Goal: Task Accomplishment & Management: Manage account settings

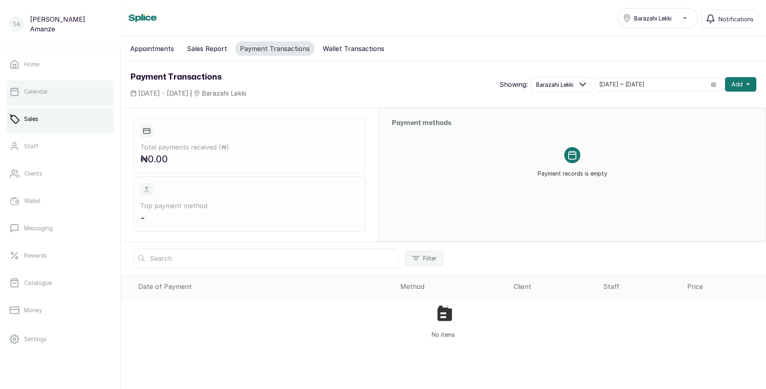
click at [44, 89] on p "Calendar" at bounding box center [36, 92] width 24 height 8
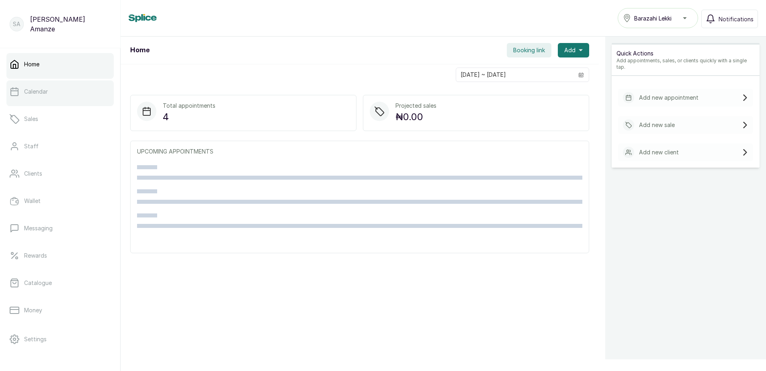
click at [70, 87] on link "Calendar" at bounding box center [59, 91] width 107 height 23
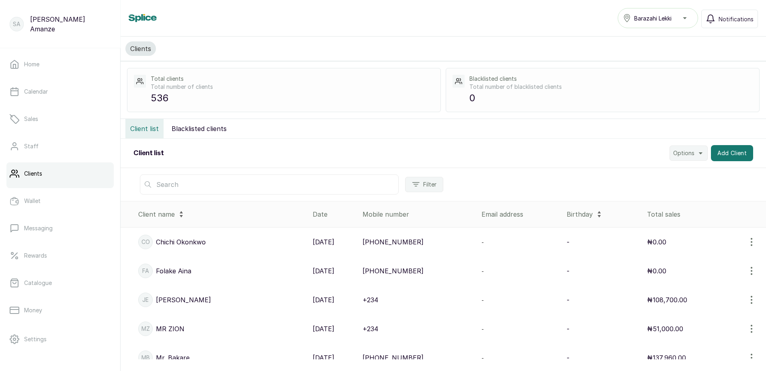
click at [252, 186] on input "text" at bounding box center [269, 184] width 259 height 20
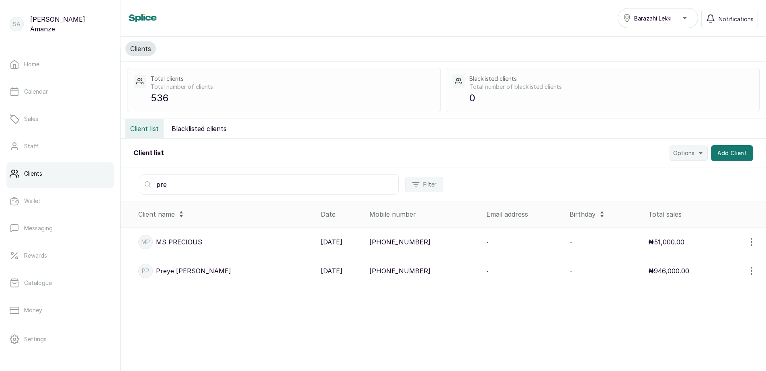
type input "pre"
click at [202, 274] on div "PP [PERSON_NAME]" at bounding box center [226, 271] width 176 height 14
click at [202, 271] on div "PP [PERSON_NAME]" at bounding box center [226, 271] width 176 height 14
click at [156, 267] on p "[PERSON_NAME]" at bounding box center [193, 271] width 75 height 10
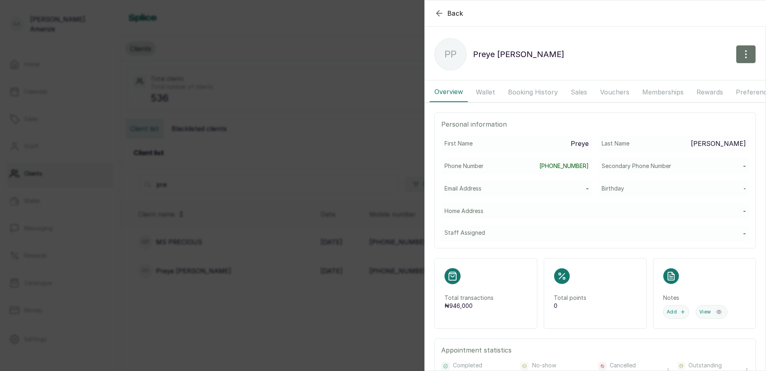
click at [488, 90] on button "Wallet" at bounding box center [485, 92] width 29 height 20
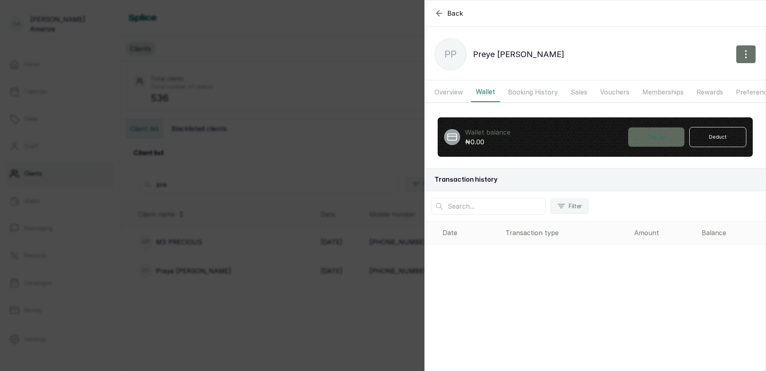
click at [644, 146] on button "Top up" at bounding box center [656, 136] width 56 height 19
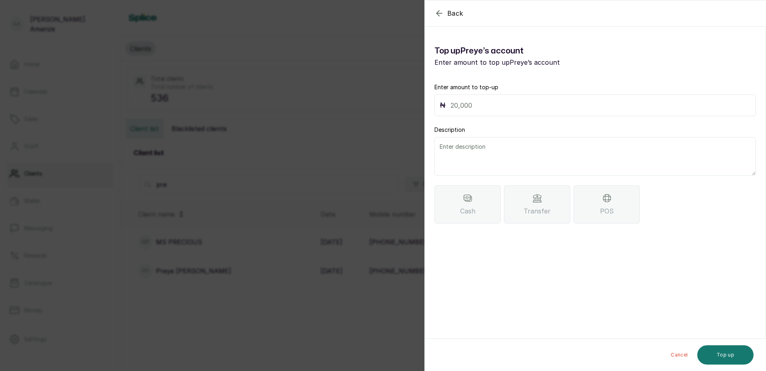
click at [465, 103] on input "text" at bounding box center [601, 105] width 300 height 11
type input "75,500"
click at [534, 208] on span "Transfer" at bounding box center [537, 211] width 27 height 10
click at [720, 355] on button "Top up" at bounding box center [725, 354] width 56 height 19
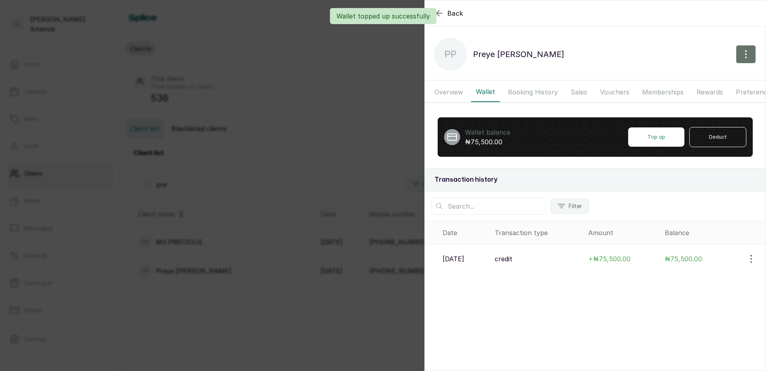
click at [352, 143] on div "Back [PERSON_NAME] PP [PERSON_NAME] Overview Wallet Booking History Sales Vouch…" at bounding box center [383, 185] width 766 height 371
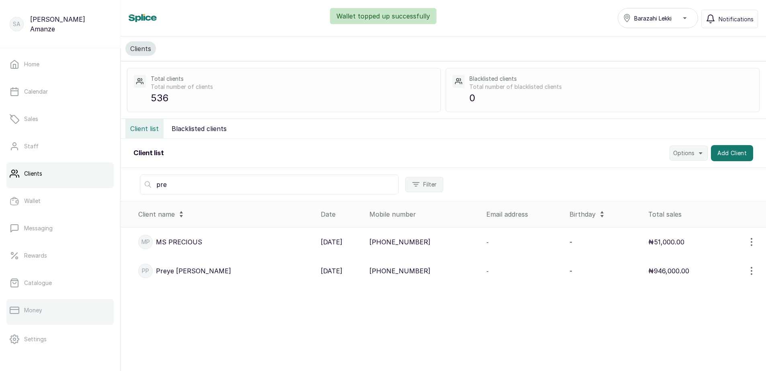
click at [32, 310] on p "Money" at bounding box center [33, 310] width 18 height 8
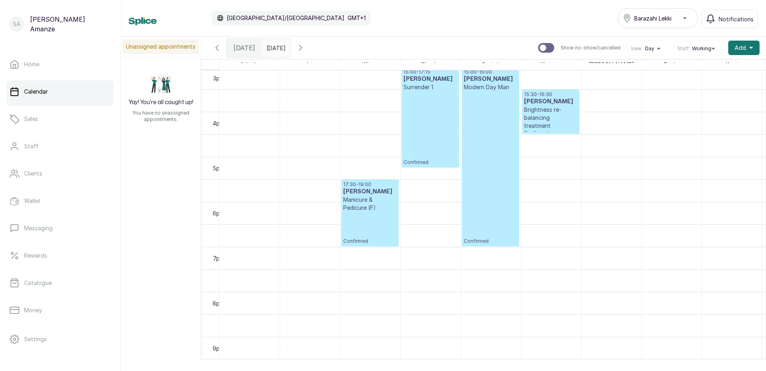
scroll to position [673, 0]
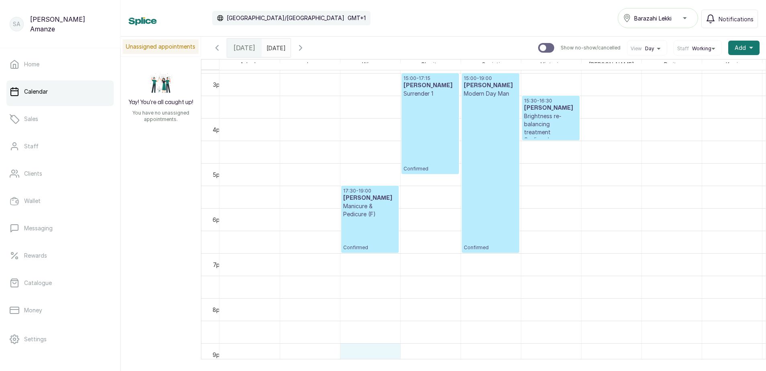
drag, startPoint x: 380, startPoint y: 352, endPoint x: 398, endPoint y: 352, distance: 18.1
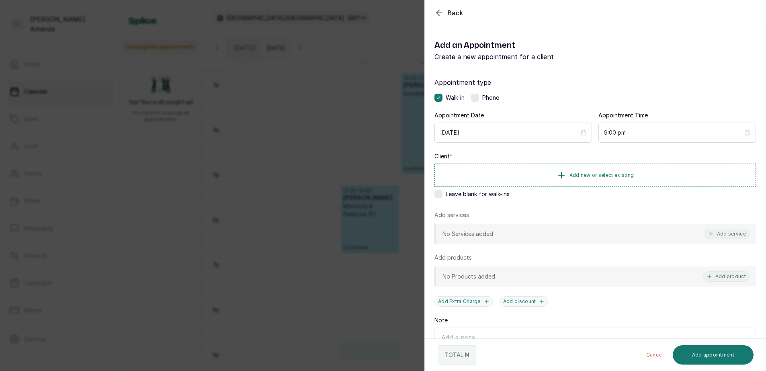
click at [427, 353] on div "TOTAL: ₦ Cancel Add appointment" at bounding box center [596, 355] width 342 height 32
click at [397, 339] on div "Back Add Appointment Add an Appointment Create a new appointment for a client A…" at bounding box center [383, 185] width 766 height 371
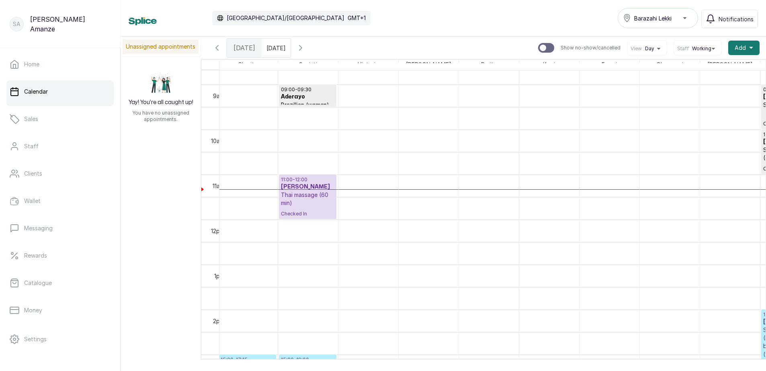
scroll to position [0, 168]
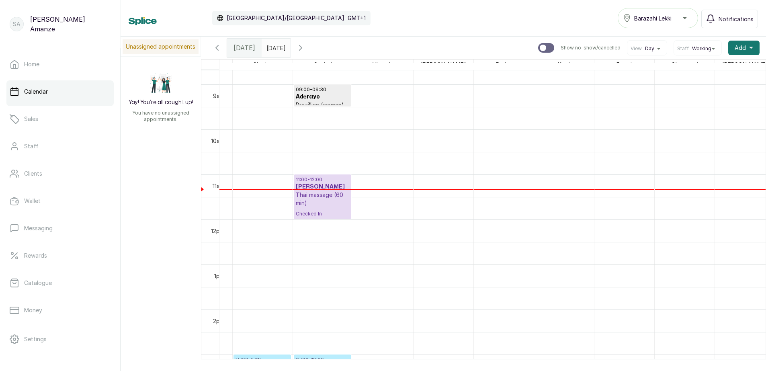
click at [316, 194] on p "Thai massage (60 min)" at bounding box center [322, 199] width 53 height 16
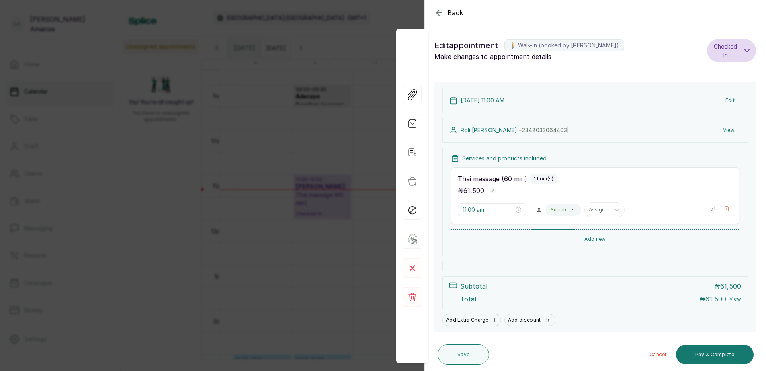
click at [710, 211] on icon "button" at bounding box center [713, 209] width 6 height 6
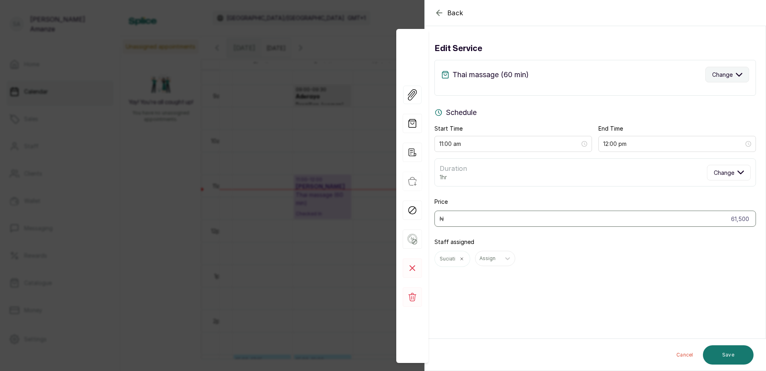
click at [716, 76] on span "Change" at bounding box center [722, 74] width 21 height 8
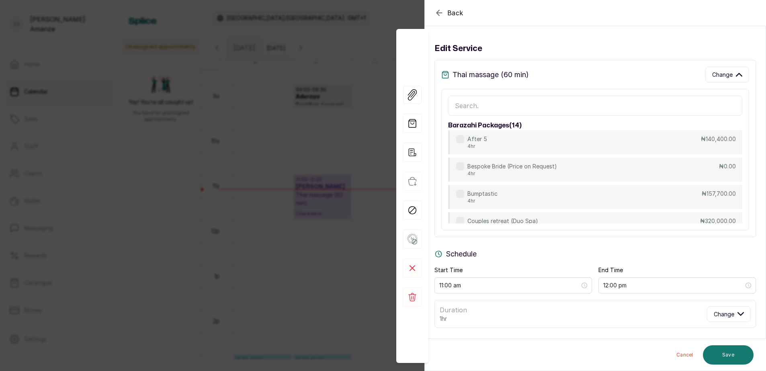
click at [484, 101] on input "text" at bounding box center [595, 106] width 294 height 20
type input "thai"
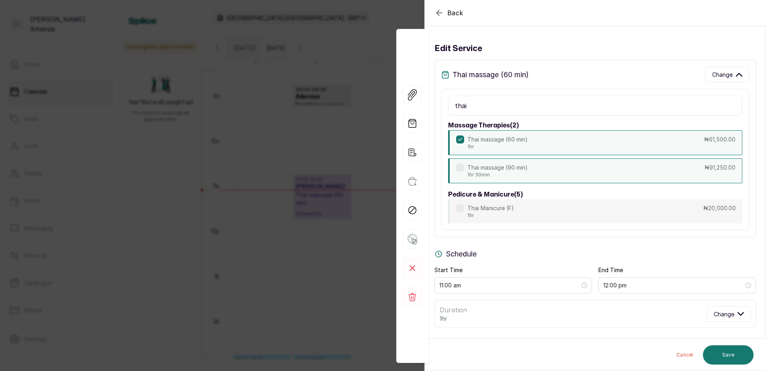
click at [497, 167] on p "Thai massage (90 min)" at bounding box center [498, 168] width 60 height 8
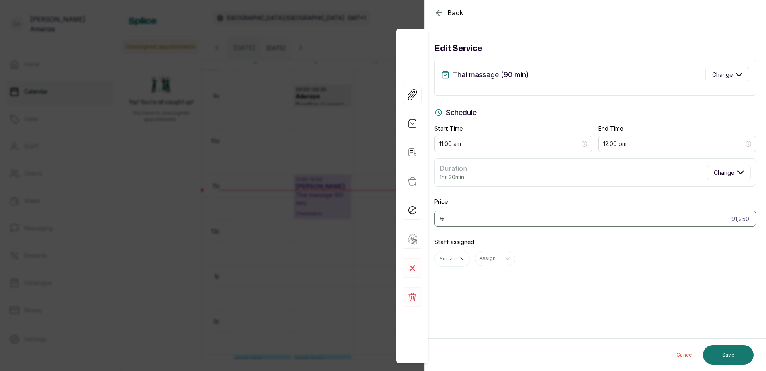
type input "91,250"
type input "12:30 pm"
click at [730, 355] on button "Save" at bounding box center [728, 354] width 51 height 19
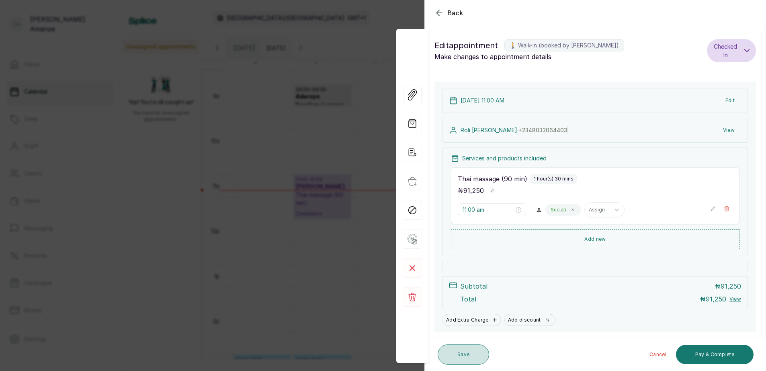
click at [468, 353] on button "Save" at bounding box center [463, 354] width 51 height 20
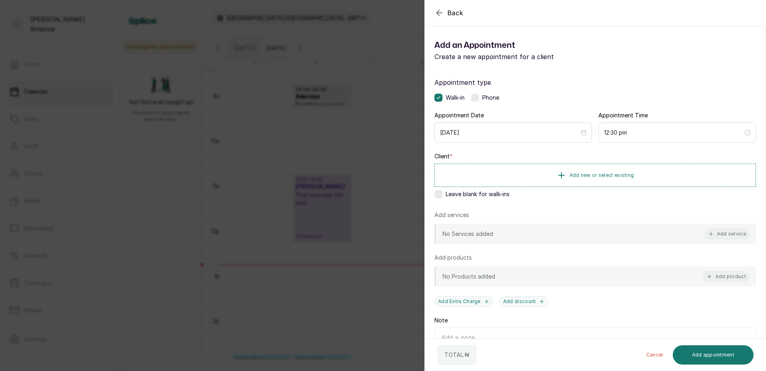
click at [437, 12] on icon "button" at bounding box center [440, 13] width 10 height 10
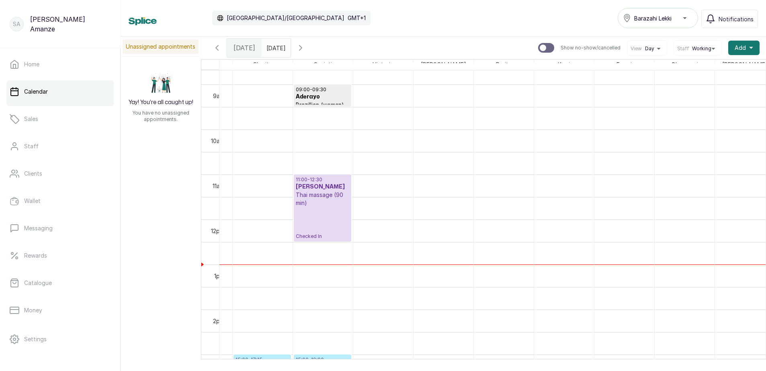
click at [317, 227] on div "11:00 - 12:30 Roli Harriman Thai massage (90 min) Checked In" at bounding box center [322, 207] width 53 height 63
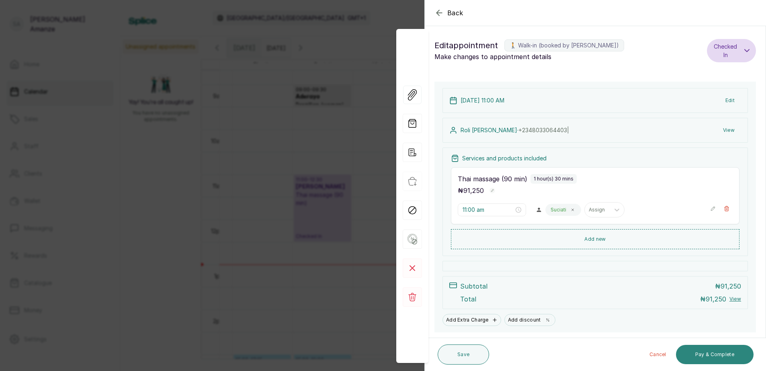
click at [720, 353] on button "Pay & Complete" at bounding box center [715, 354] width 78 height 19
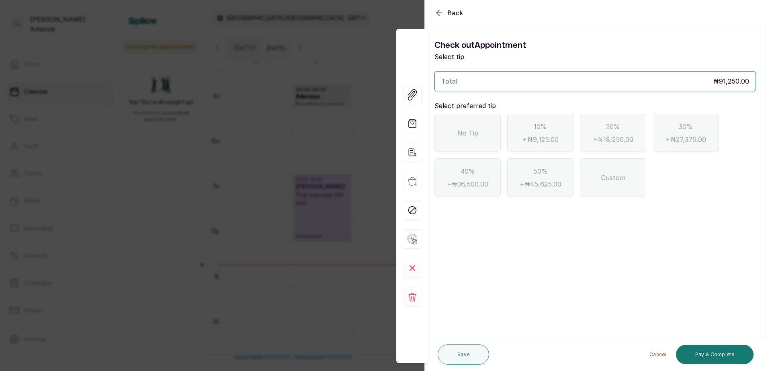
click at [471, 140] on div "No Tip" at bounding box center [468, 133] width 66 height 38
click at [712, 347] on button "Pay & Complete" at bounding box center [715, 354] width 78 height 19
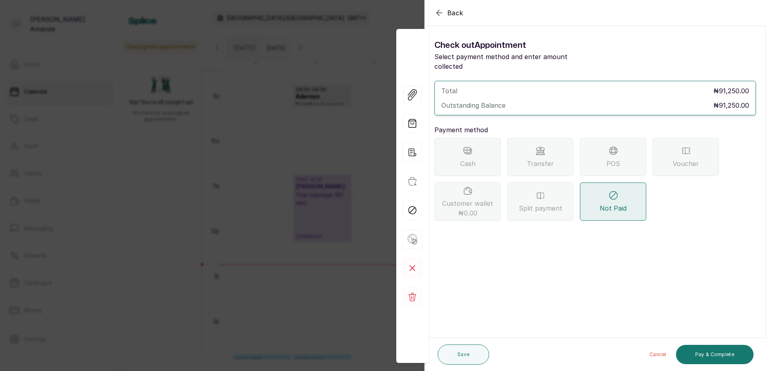
click at [591, 153] on div "POS" at bounding box center [613, 157] width 66 height 38
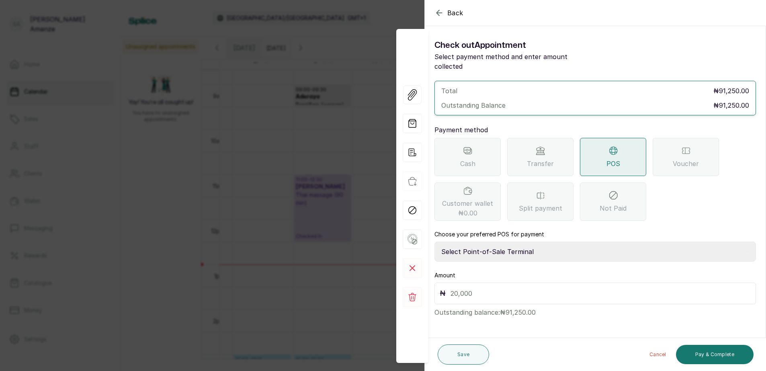
click at [485, 242] on select "Select Point-of-Sale Terminal Paystack POS Paystack-Titan Access POS Access Ban…" at bounding box center [596, 252] width 322 height 20
select select "4d1b21be-96f6-4525-8484-90dd038af117"
click at [435, 242] on select "Select Point-of-Sale Terminal Paystack POS Paystack-Titan Access POS Access Ban…" at bounding box center [596, 252] width 322 height 20
click at [503, 288] on input "text" at bounding box center [601, 293] width 300 height 11
type input "91,250"
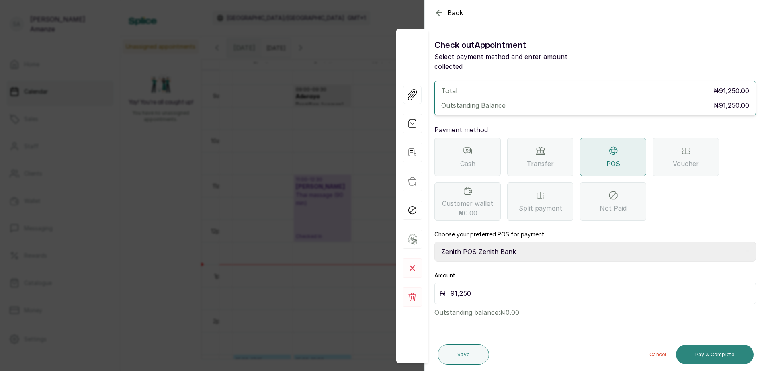
click at [707, 351] on button "Pay & Complete" at bounding box center [715, 354] width 78 height 19
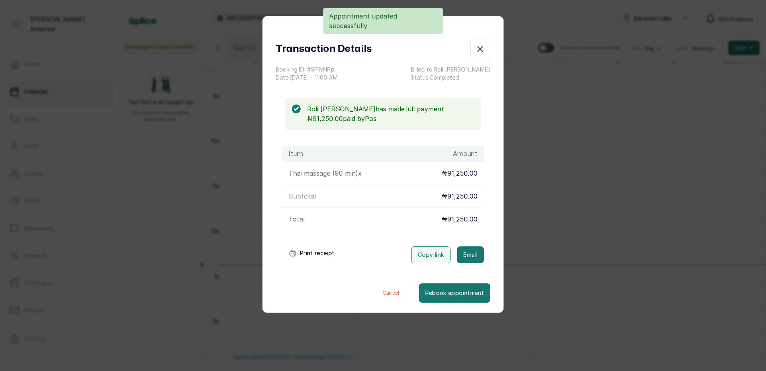
click at [308, 252] on button "Print receipt" at bounding box center [311, 253] width 59 height 16
